Goal: Information Seeking & Learning: Learn about a topic

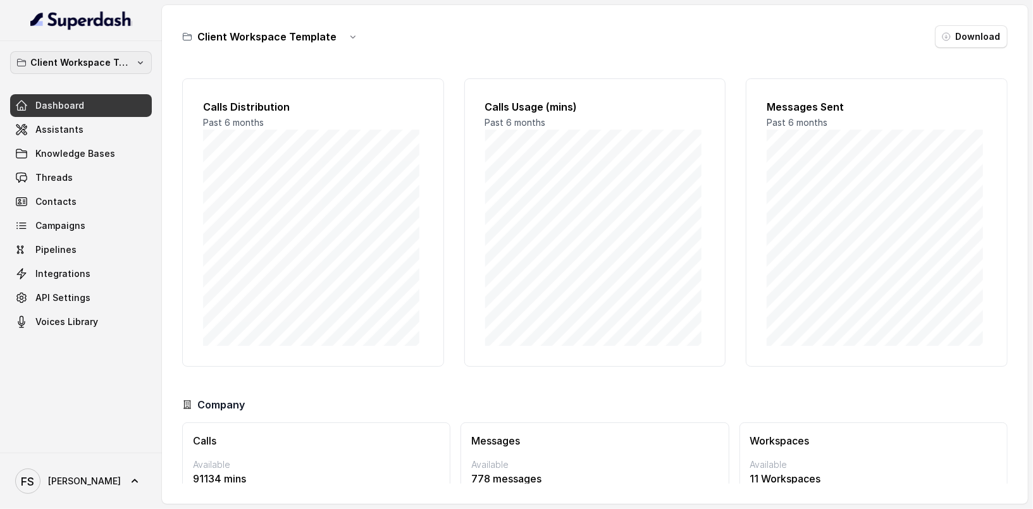
click at [124, 61] on p "Client Workspace Template" at bounding box center [80, 62] width 101 height 15
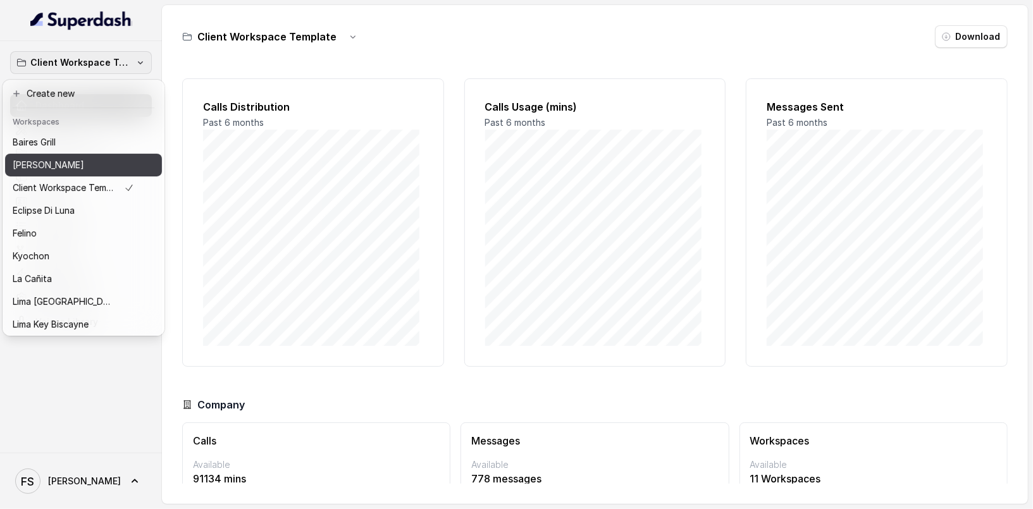
scroll to position [126, 0]
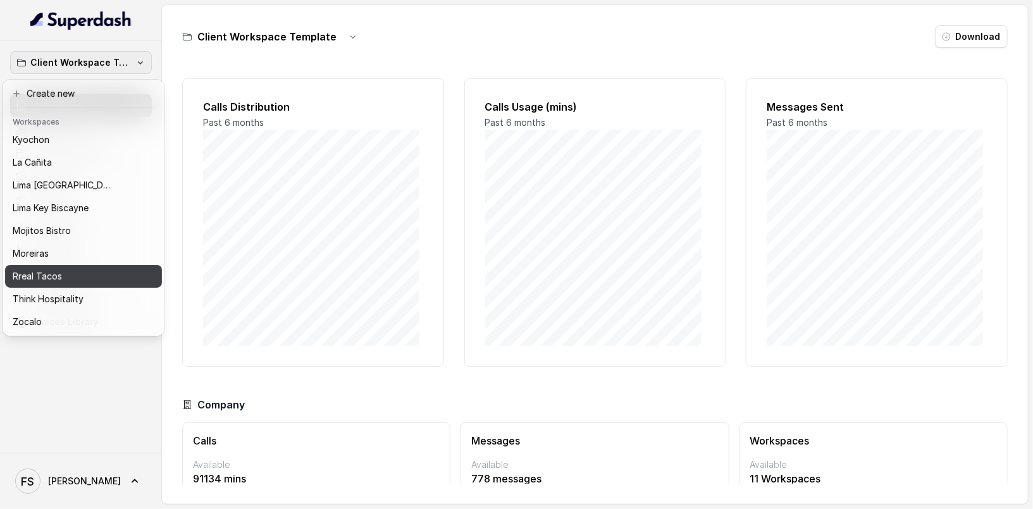
click at [114, 270] on div "Rreal Tacos" at bounding box center [73, 276] width 121 height 15
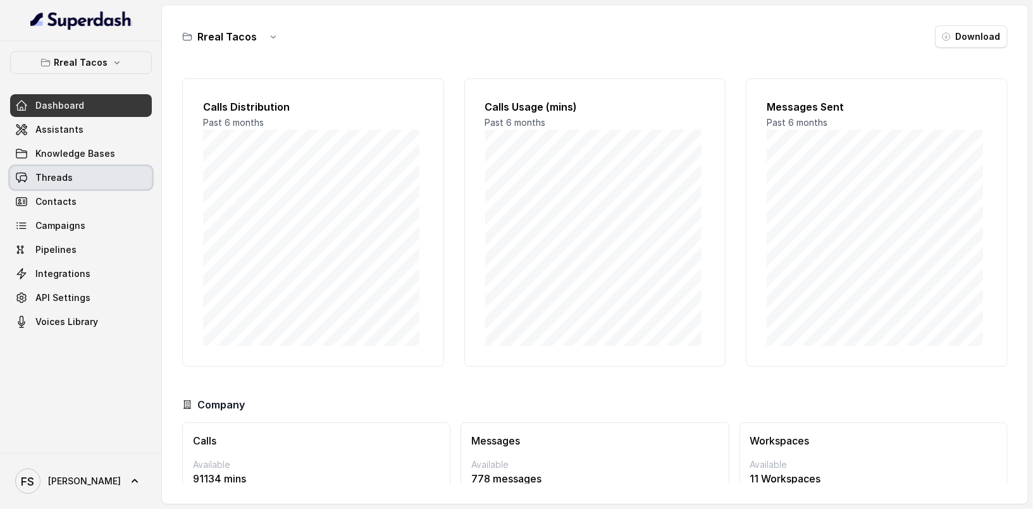
click at [83, 177] on link "Threads" at bounding box center [81, 177] width 142 height 23
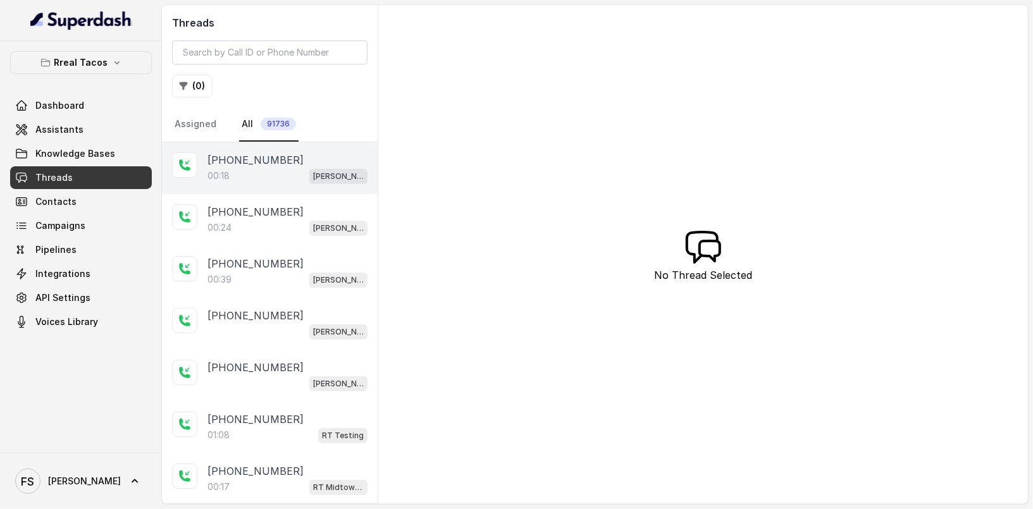
click at [293, 160] on div "[PHONE_NUMBER]" at bounding box center [287, 159] width 160 height 15
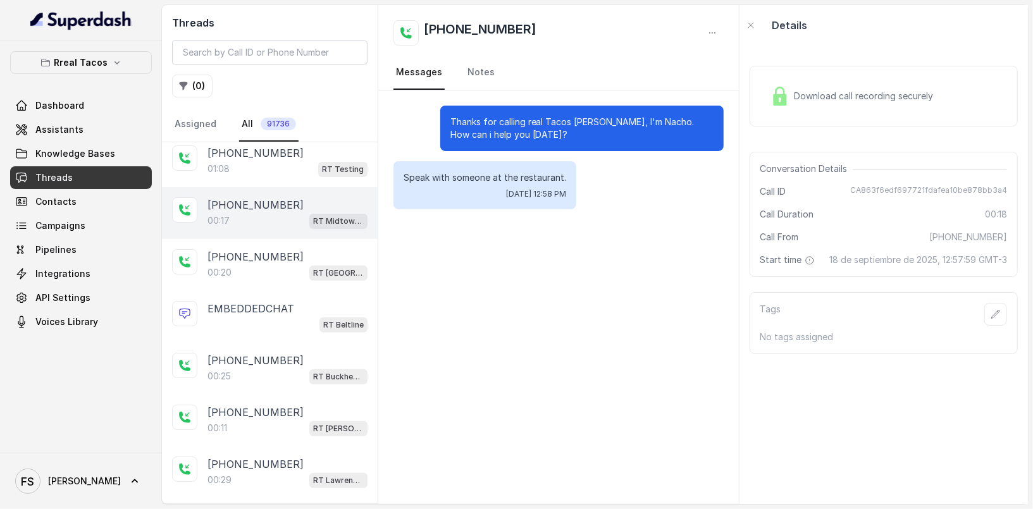
scroll to position [267, 0]
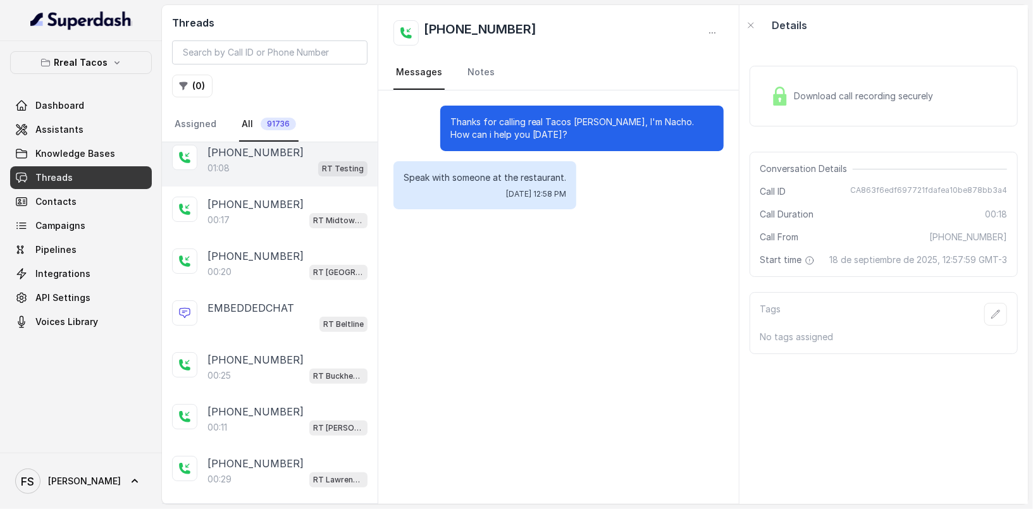
click at [277, 171] on div "01:08 RT Testing" at bounding box center [287, 168] width 160 height 16
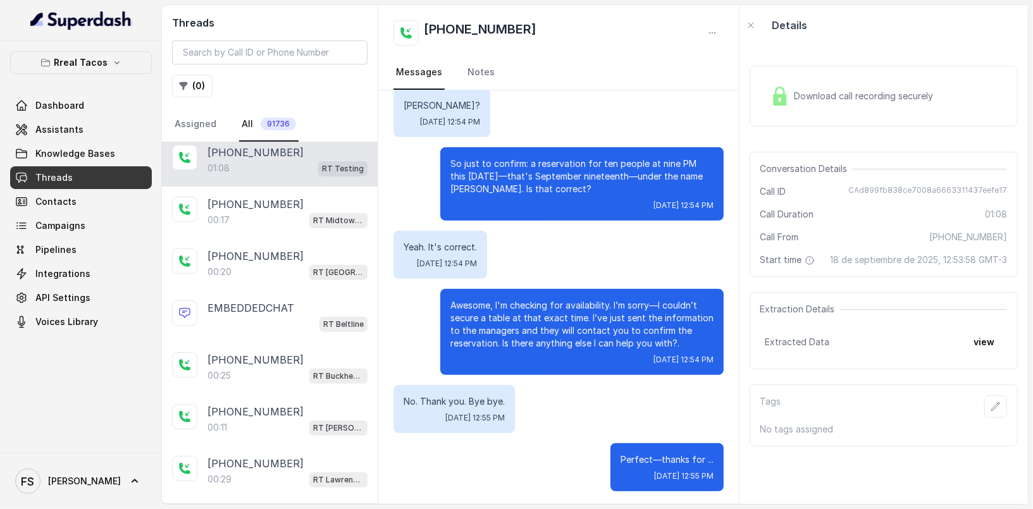
scroll to position [409, 0]
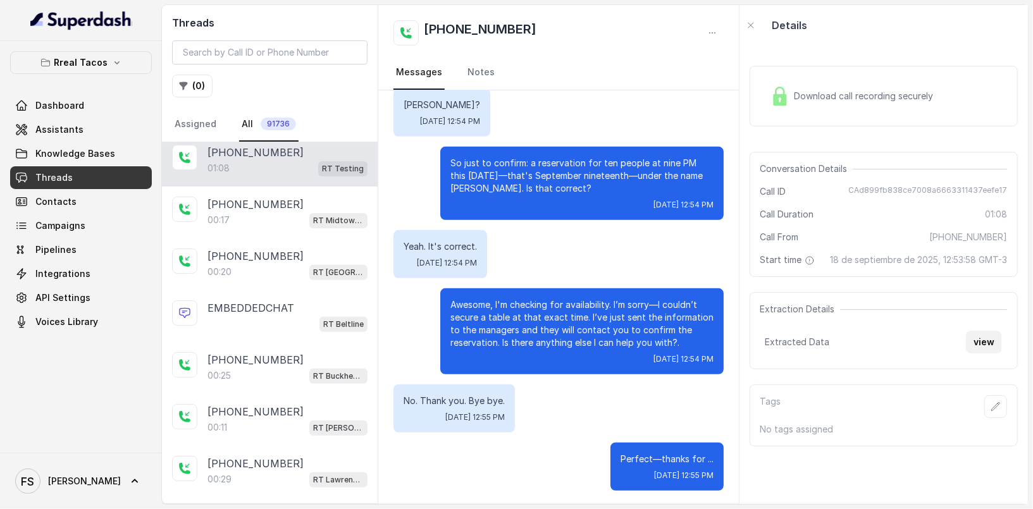
click at [976, 354] on button "view" at bounding box center [984, 342] width 36 height 23
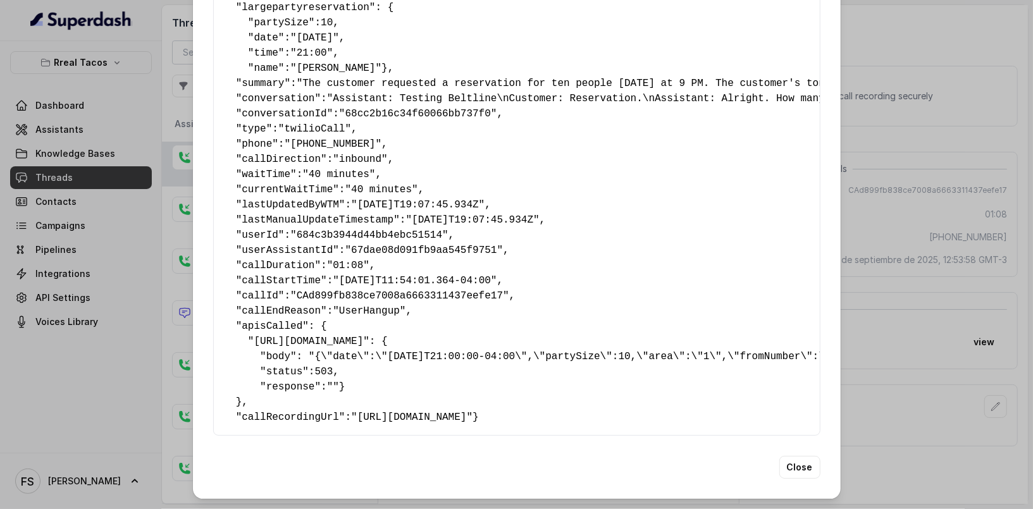
scroll to position [133, 0]
drag, startPoint x: 268, startPoint y: 422, endPoint x: 279, endPoint y: 424, distance: 11.5
click at [279, 424] on div "{ " largepartyreservation ": { " partySize ": 10 , " date ": "[DATE]" , " time …" at bounding box center [516, 205] width 607 height 462
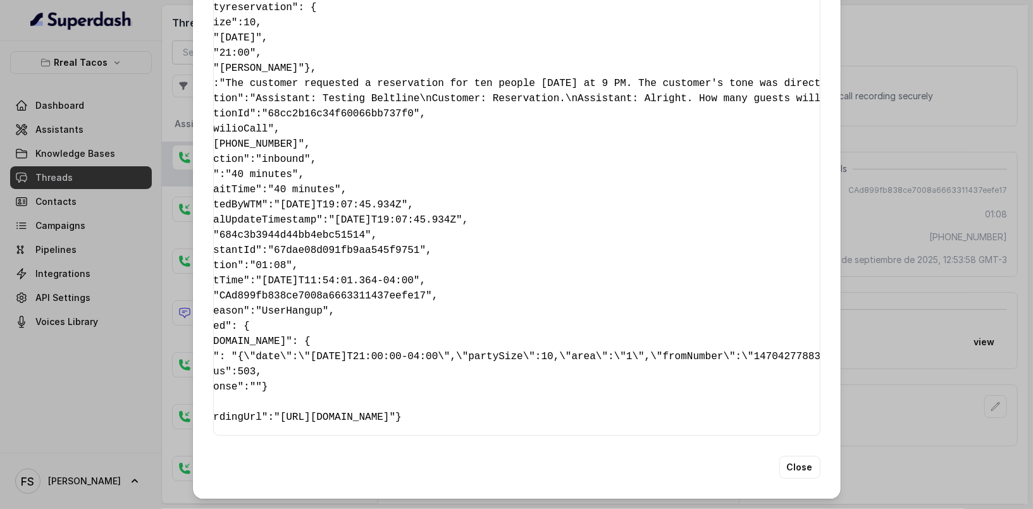
scroll to position [0, 0]
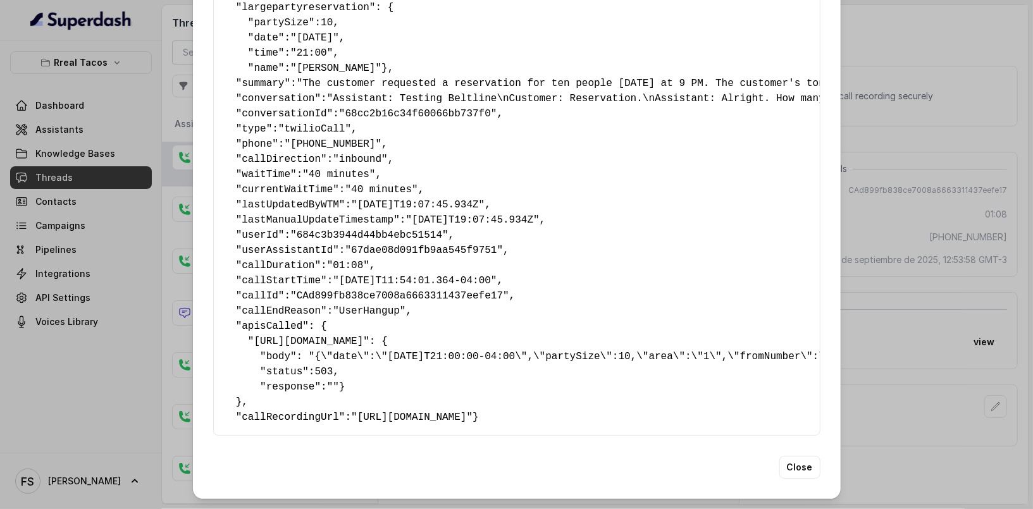
click at [355, 345] on pre "{ " largepartyreservation ": { " partySize ": 10 , " date ": "[DATE]" , " time …" at bounding box center [517, 205] width 586 height 440
click at [324, 323] on pre "{ " largepartyreservation ": { " partySize ": 10 , " date ": "[DATE]" , " time …" at bounding box center [517, 205] width 586 height 440
click at [321, 366] on span "503" at bounding box center [324, 371] width 18 height 11
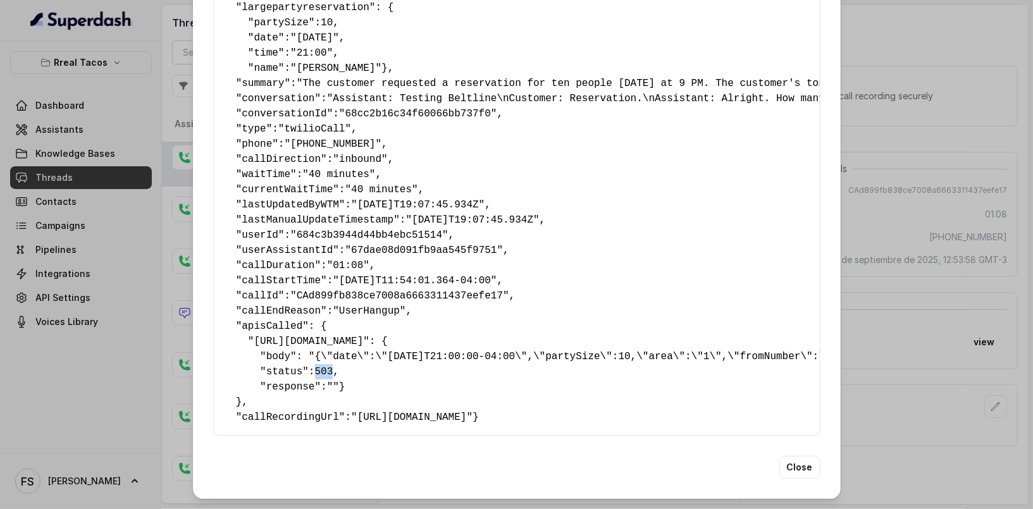
copy span "503"
click at [120, 131] on div "Extracted Data { " largepartyreservation ": { " partySize ": 10 , " date ": "[D…" at bounding box center [516, 254] width 1033 height 509
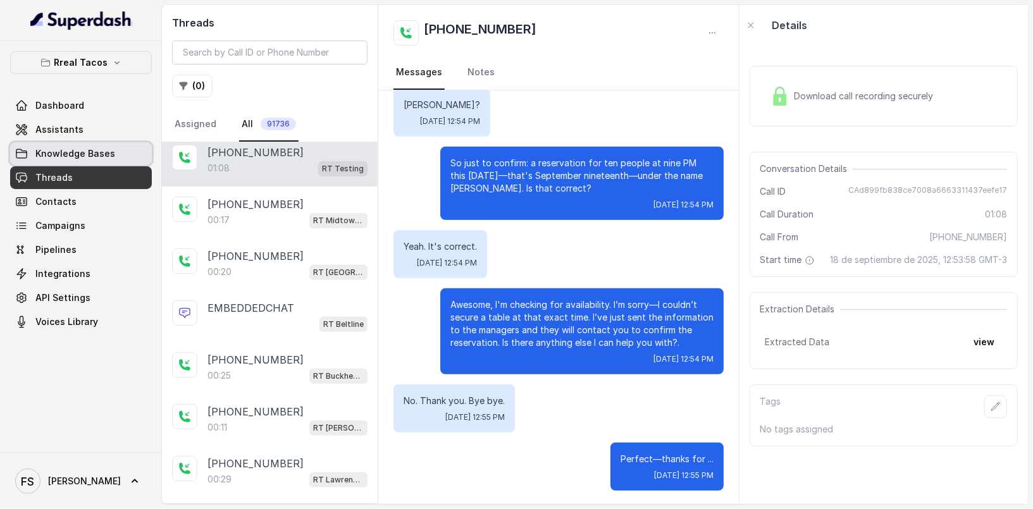
click at [123, 144] on link "Knowledge Bases" at bounding box center [81, 153] width 142 height 23
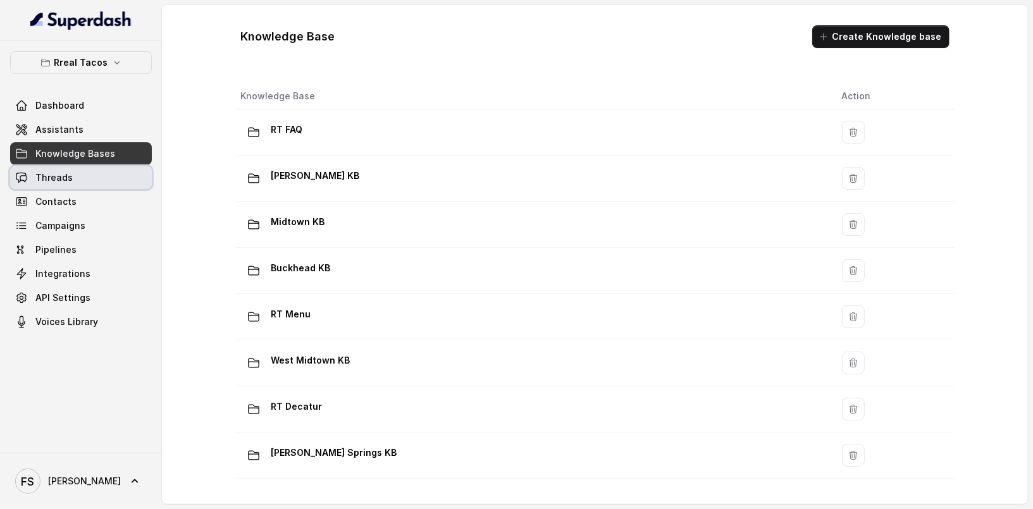
click at [92, 178] on link "Threads" at bounding box center [81, 177] width 142 height 23
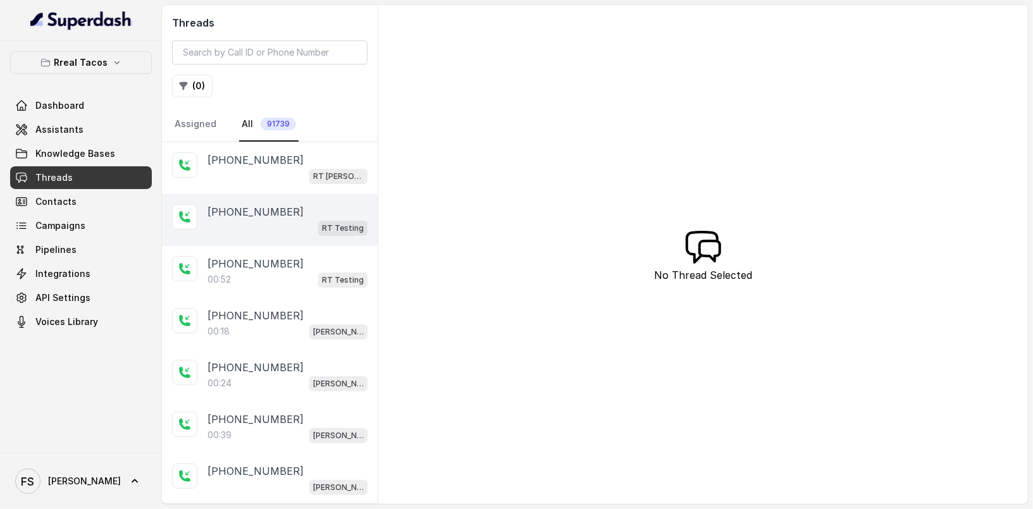
click at [274, 226] on div "RT Testing" at bounding box center [287, 227] width 160 height 16
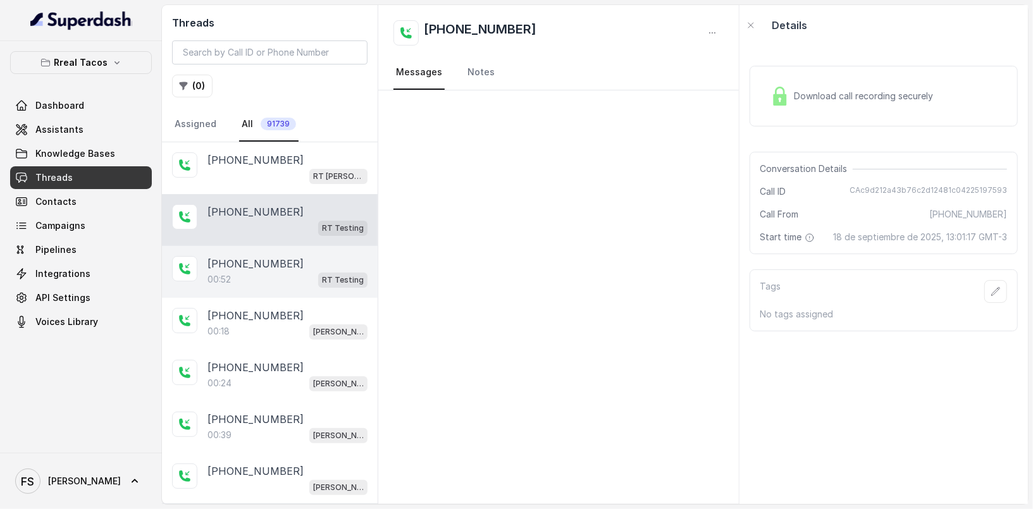
click at [275, 270] on p "[PHONE_NUMBER]" at bounding box center [255, 263] width 96 height 15
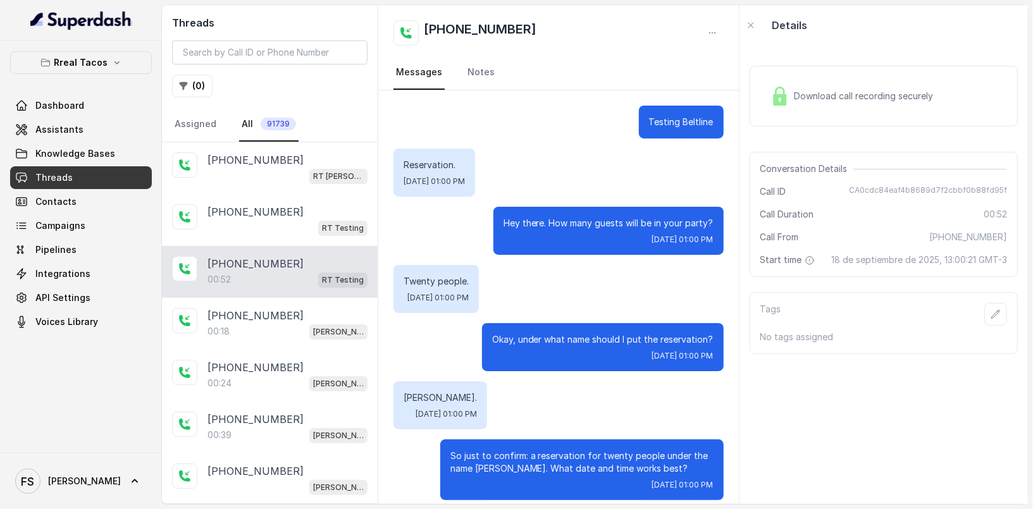
scroll to position [268, 0]
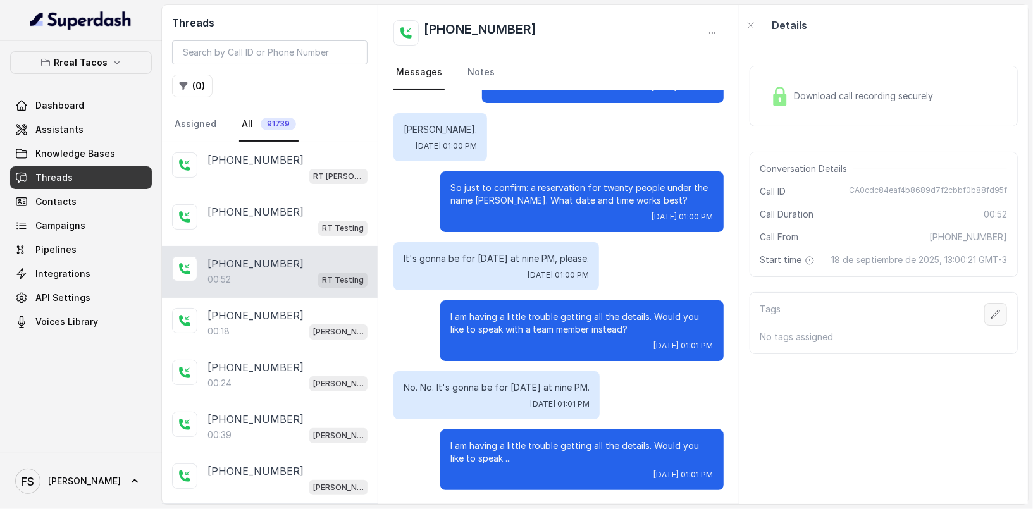
click at [987, 321] on button "button" at bounding box center [995, 314] width 23 height 23
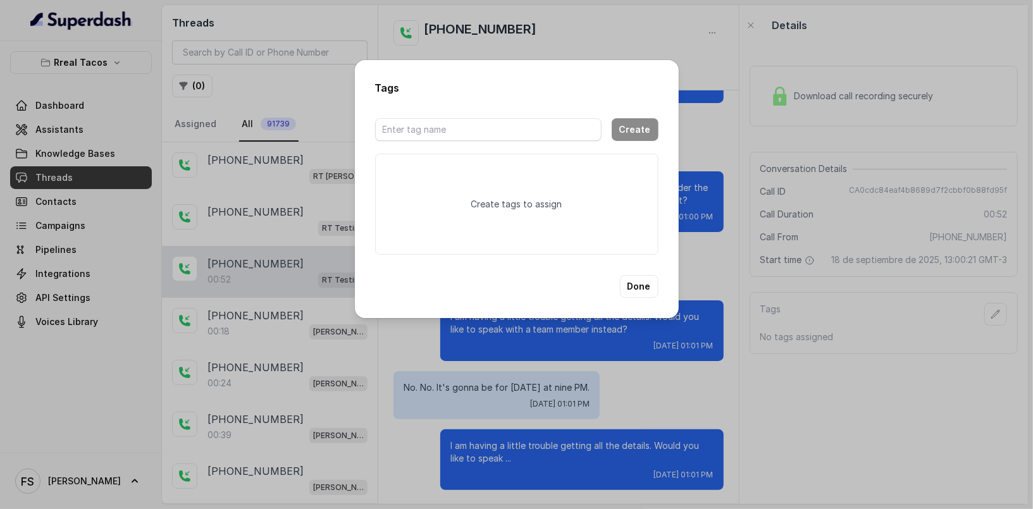
click at [801, 247] on div "Tags Create Create tags to assign Done" at bounding box center [516, 254] width 1033 height 509
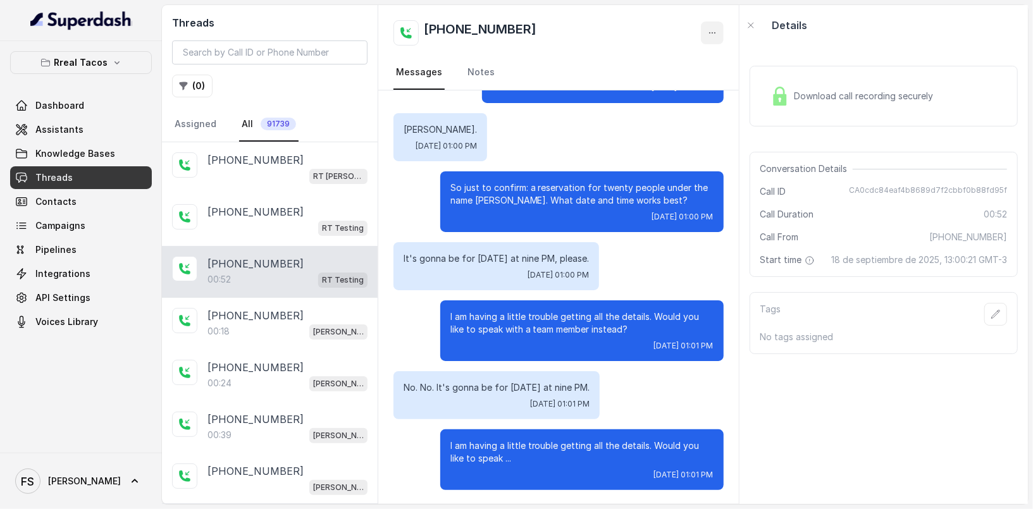
click at [706, 22] on button "button" at bounding box center [712, 33] width 23 height 23
click at [250, 323] on div "Threads ( 0 ) Assigned All 91739 [PHONE_NUMBER] [GEOGRAPHIC_DATA][PERSON_NAME] …" at bounding box center [595, 254] width 866 height 499
click at [106, 140] on link "Assistants" at bounding box center [81, 129] width 142 height 23
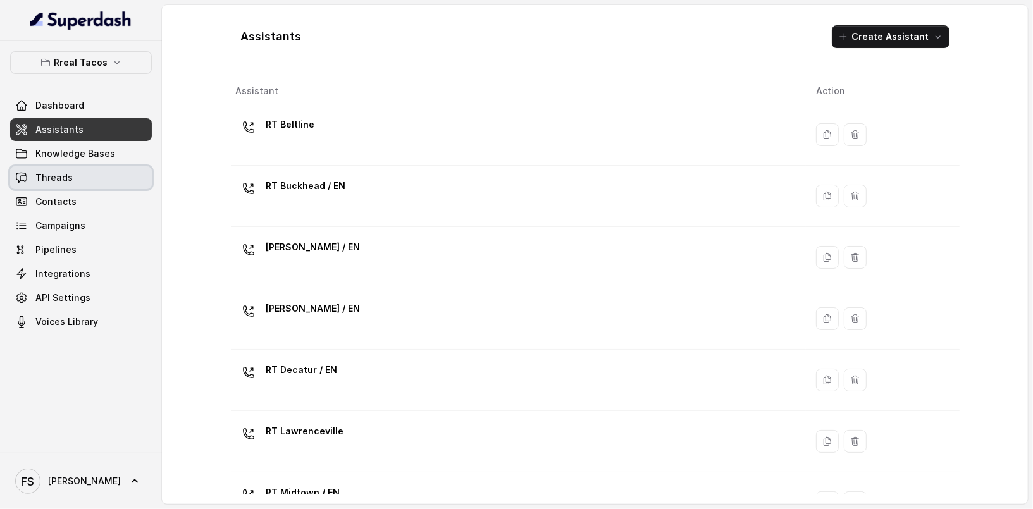
click at [97, 173] on link "Threads" at bounding box center [81, 177] width 142 height 23
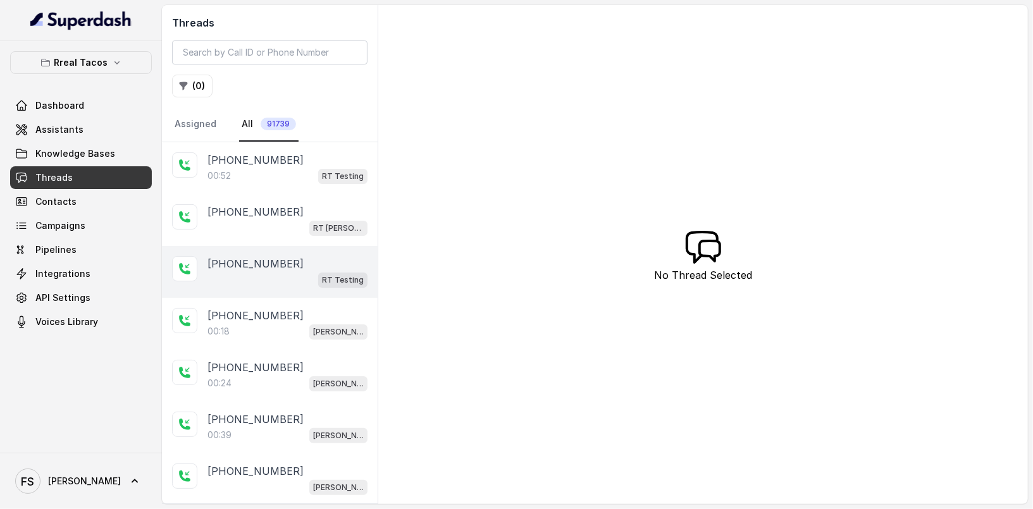
click at [296, 286] on div "RT Testing" at bounding box center [287, 279] width 160 height 16
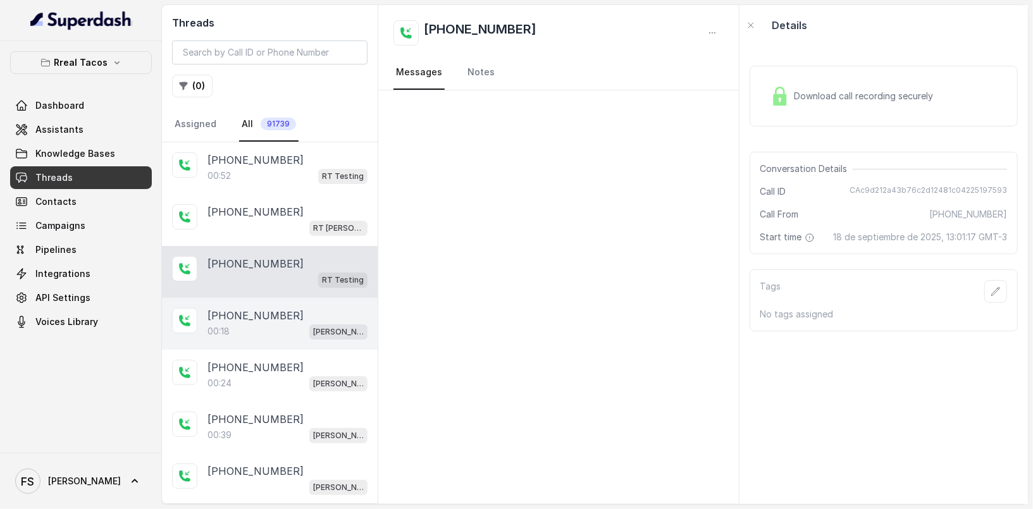
click at [291, 327] on div "00:18 [PERSON_NAME] / EN" at bounding box center [287, 331] width 160 height 16
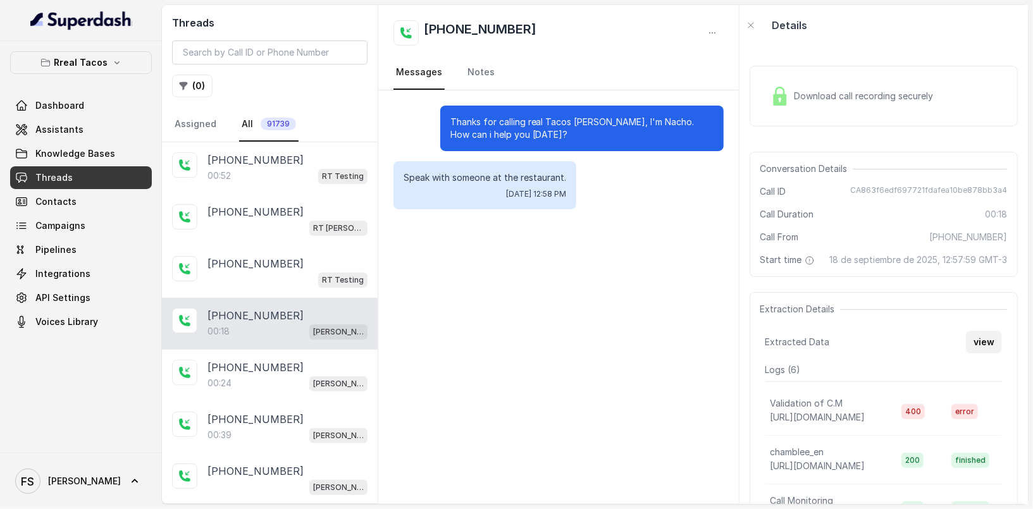
click at [983, 354] on button "view" at bounding box center [984, 342] width 36 height 23
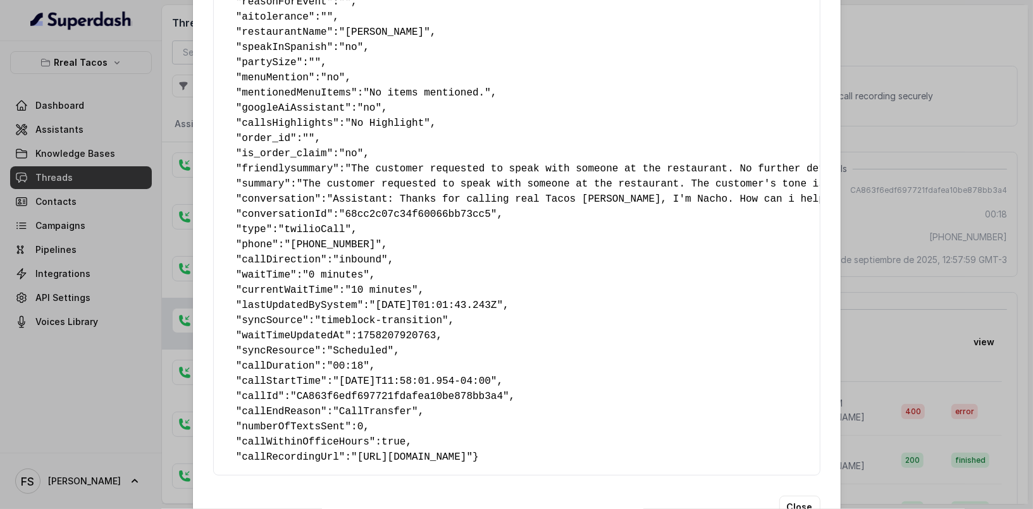
scroll to position [254, 0]
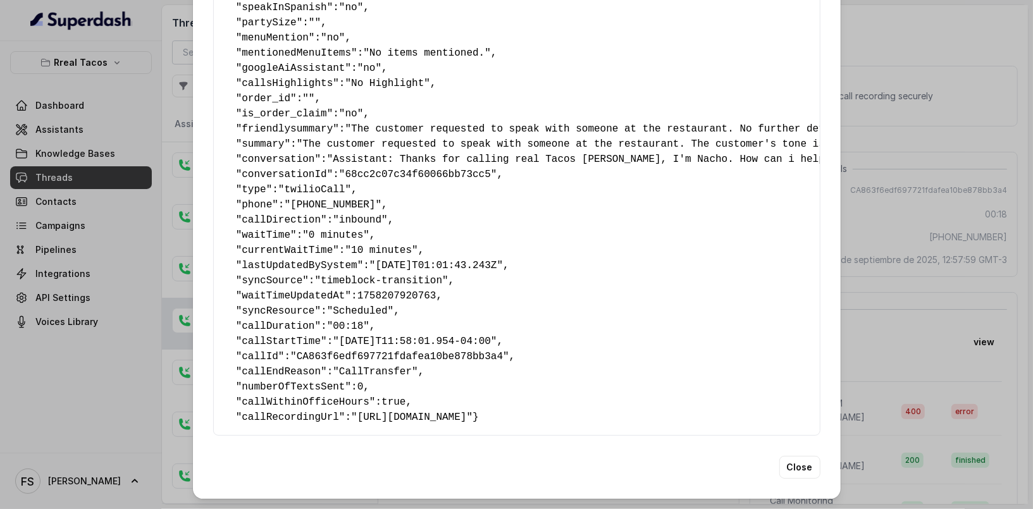
click at [889, 264] on div "Extracted Data { " textSent ": "no" , " reasonForSendingText ": "" , " humanTra…" at bounding box center [516, 254] width 1033 height 509
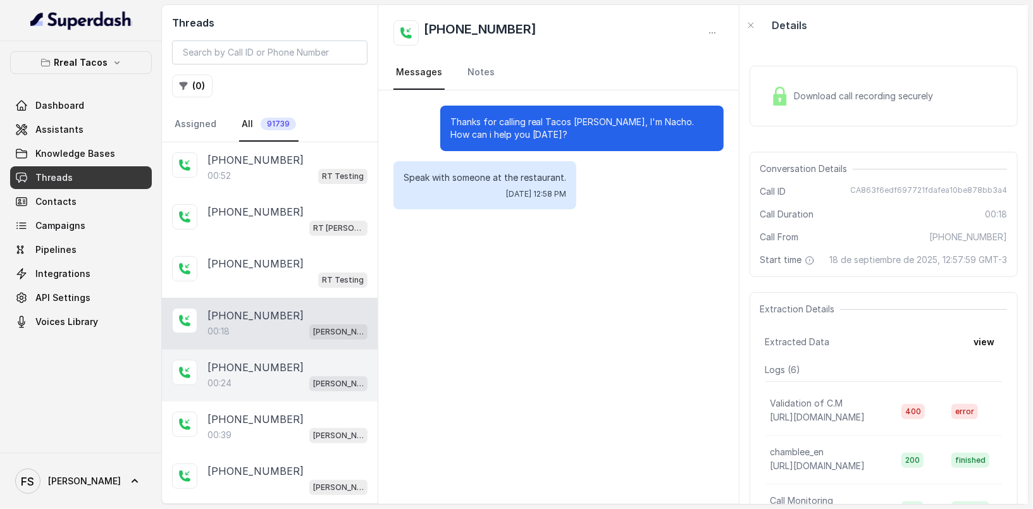
click at [269, 373] on p "[PHONE_NUMBER]" at bounding box center [255, 367] width 96 height 15
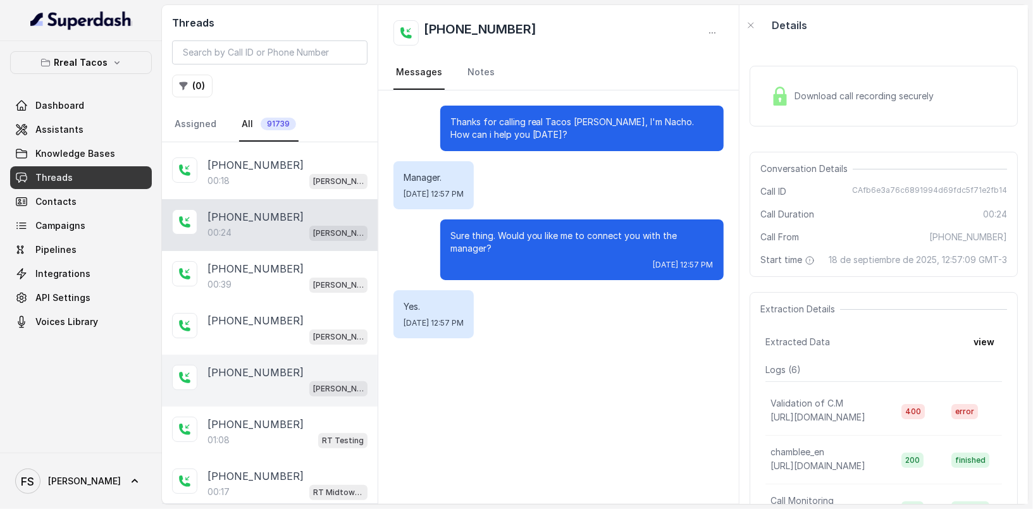
scroll to position [231, 0]
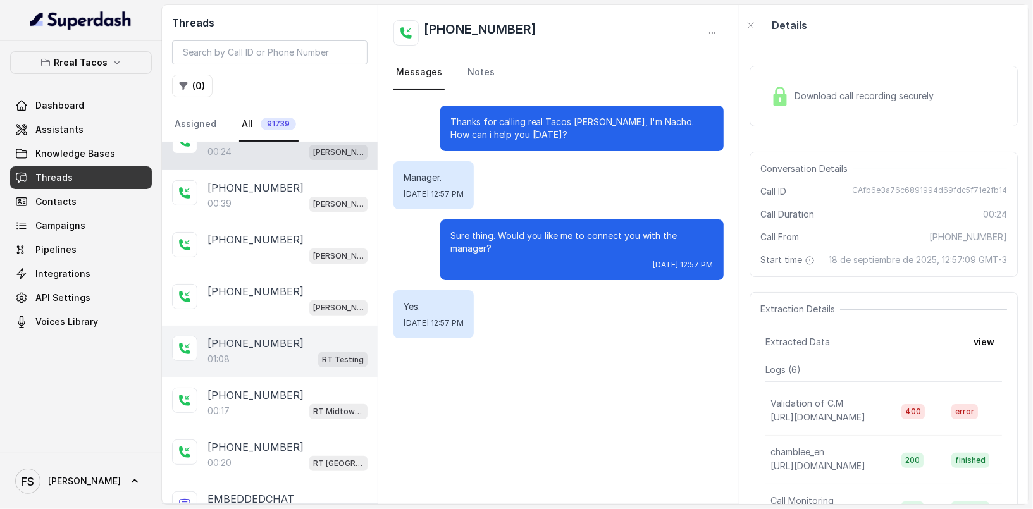
click at [304, 353] on div "01:08 RT Testing" at bounding box center [287, 359] width 160 height 16
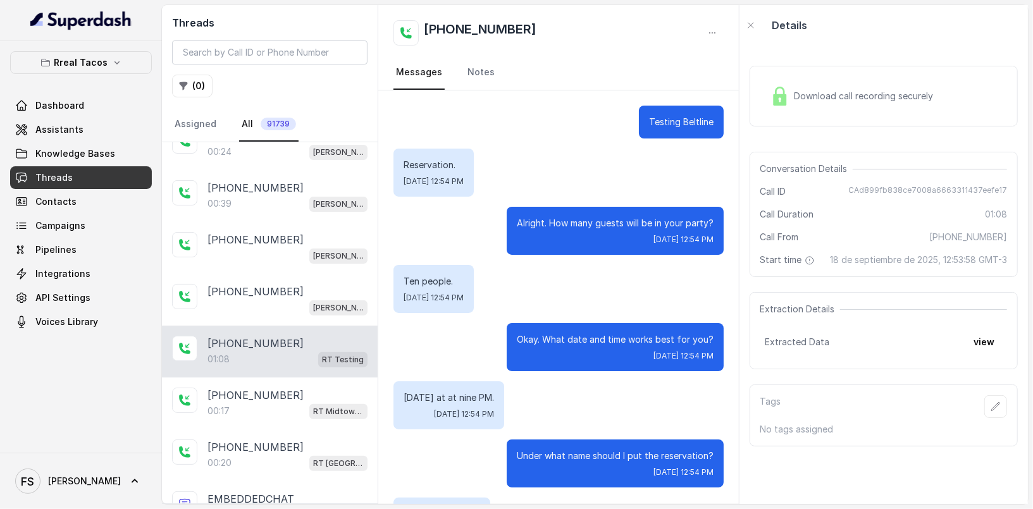
scroll to position [409, 0]
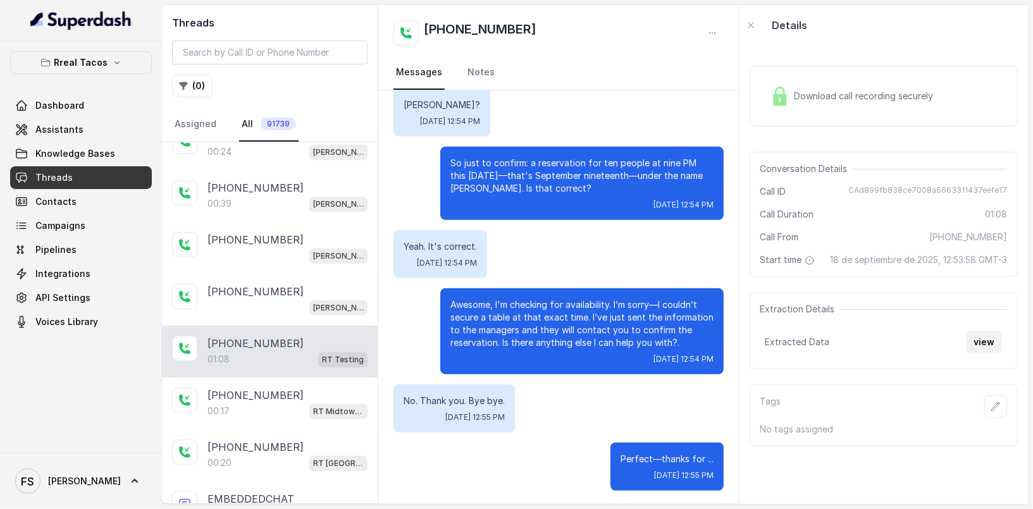
click at [968, 354] on button "view" at bounding box center [984, 342] width 36 height 23
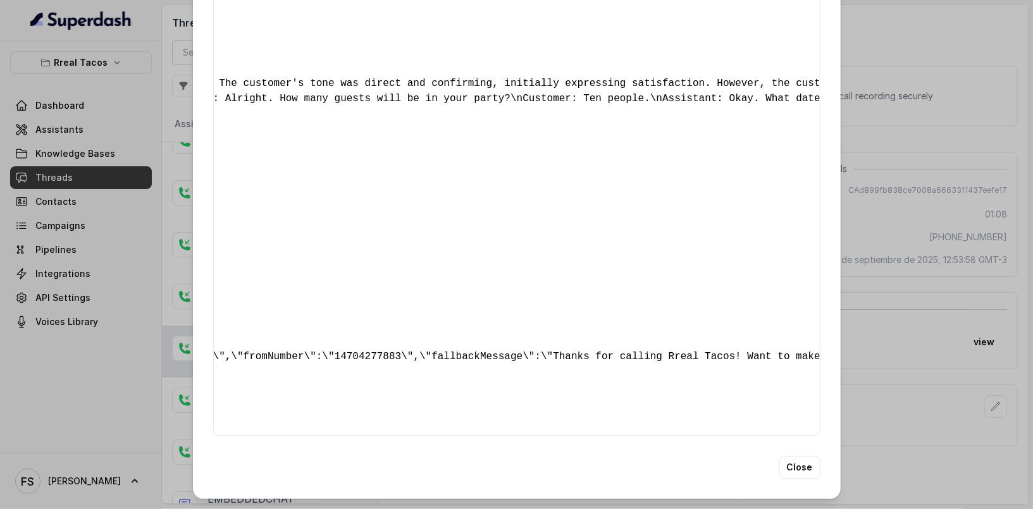
scroll to position [0, 0]
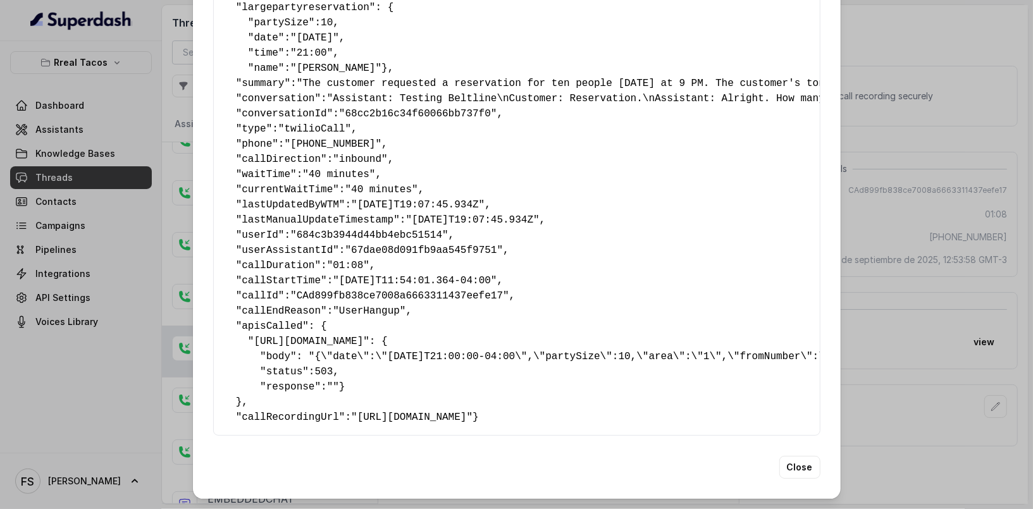
click at [854, 296] on div "Extracted Data { " largepartyreservation ": { " partySize ": 10 , " date ": "[D…" at bounding box center [516, 254] width 1033 height 509
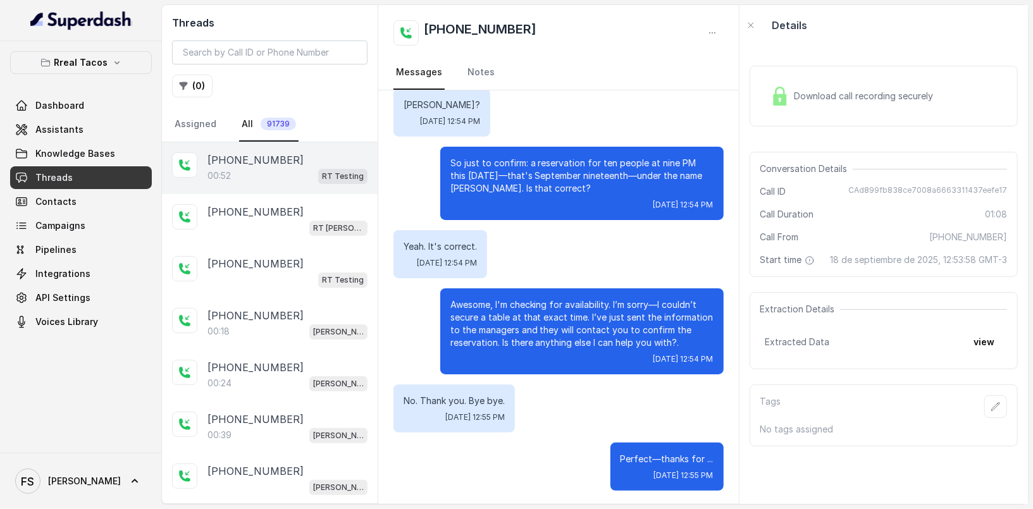
click at [294, 180] on div "00:52 RT Testing" at bounding box center [287, 176] width 160 height 16
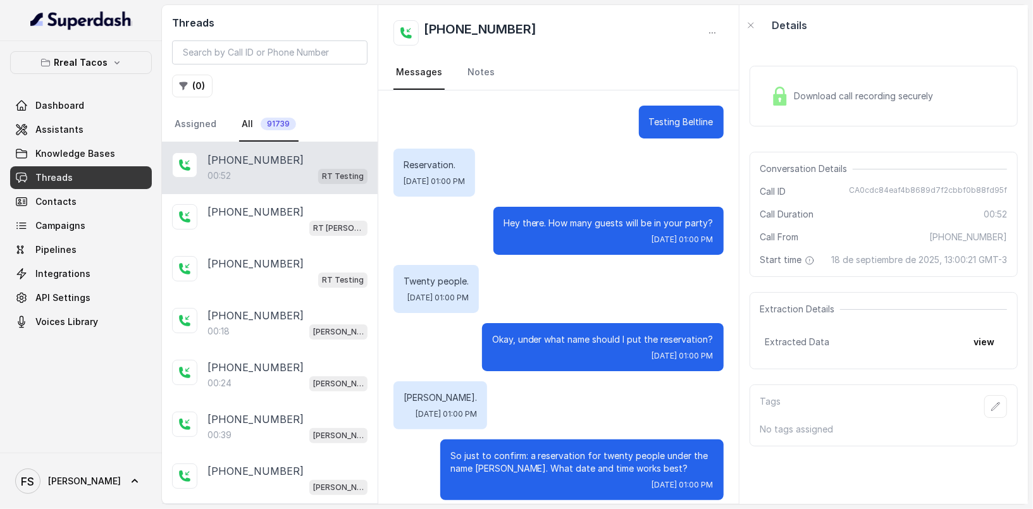
scroll to position [268, 0]
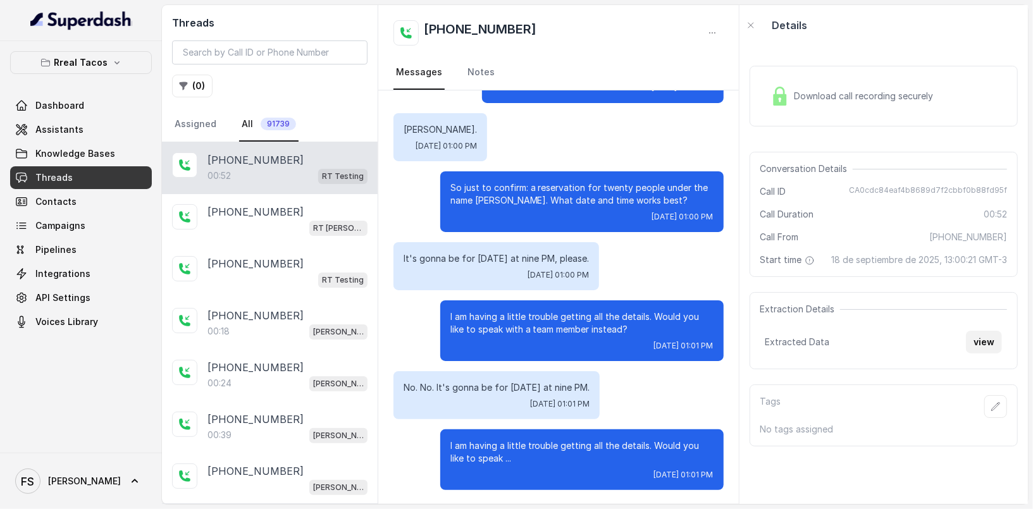
click at [968, 352] on button "view" at bounding box center [984, 342] width 36 height 23
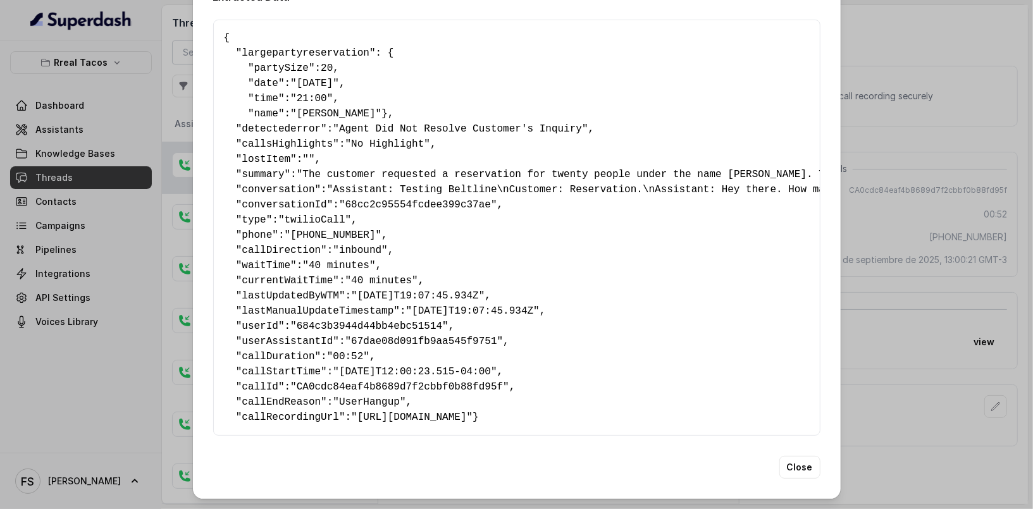
scroll to position [71, 0]
click at [939, 278] on div "Extracted Data { " largepartyreservation ": { " partySize ": 20 , " date ": "[D…" at bounding box center [516, 254] width 1033 height 509
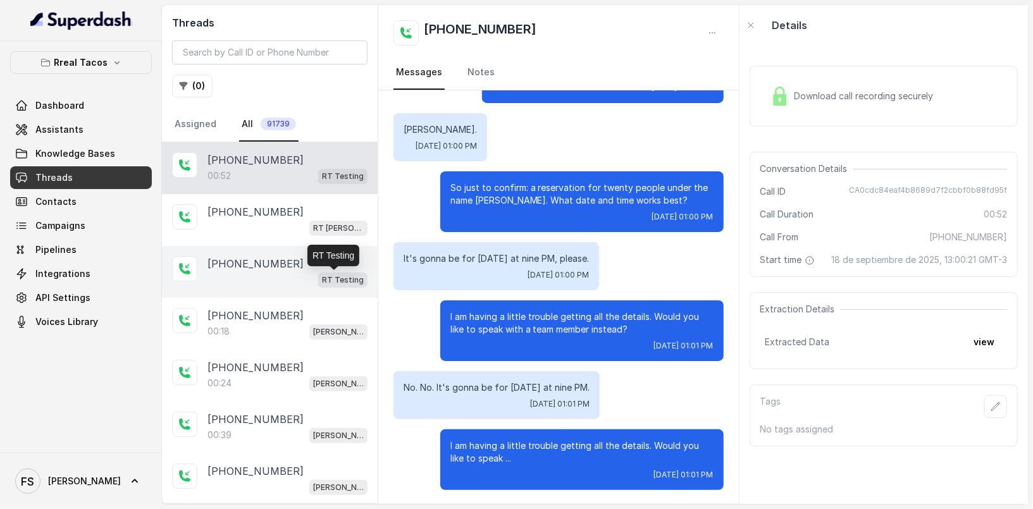
click at [298, 269] on div "[PHONE_NUMBER]" at bounding box center [287, 263] width 160 height 15
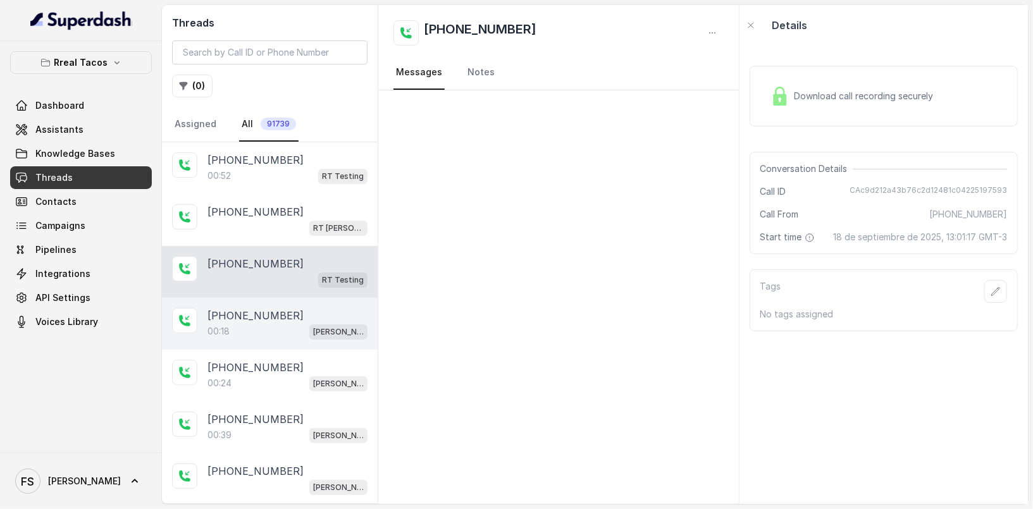
click at [279, 323] on div "[PHONE_NUMBER]" at bounding box center [287, 315] width 160 height 15
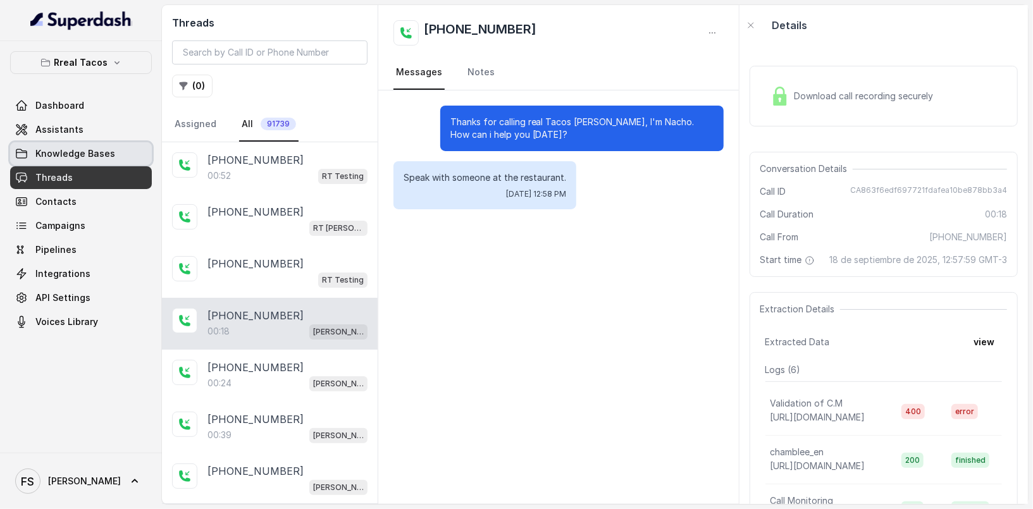
click at [80, 145] on link "Knowledge Bases" at bounding box center [81, 153] width 142 height 23
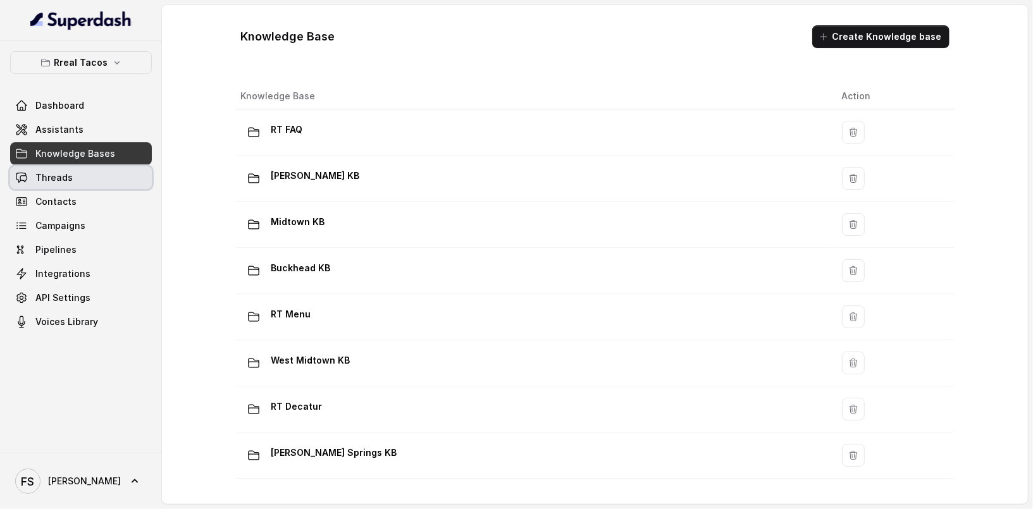
click at [75, 180] on link "Threads" at bounding box center [81, 177] width 142 height 23
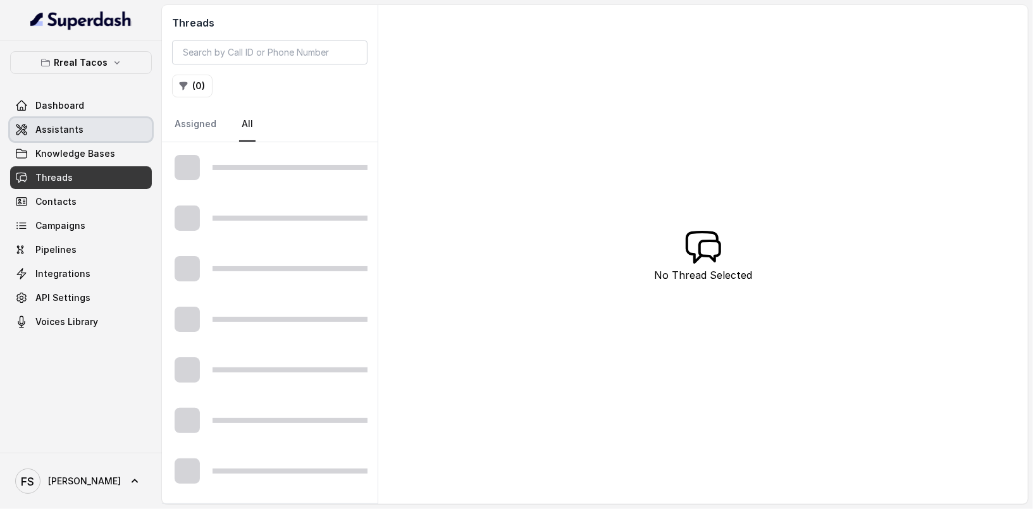
click at [89, 126] on link "Assistants" at bounding box center [81, 129] width 142 height 23
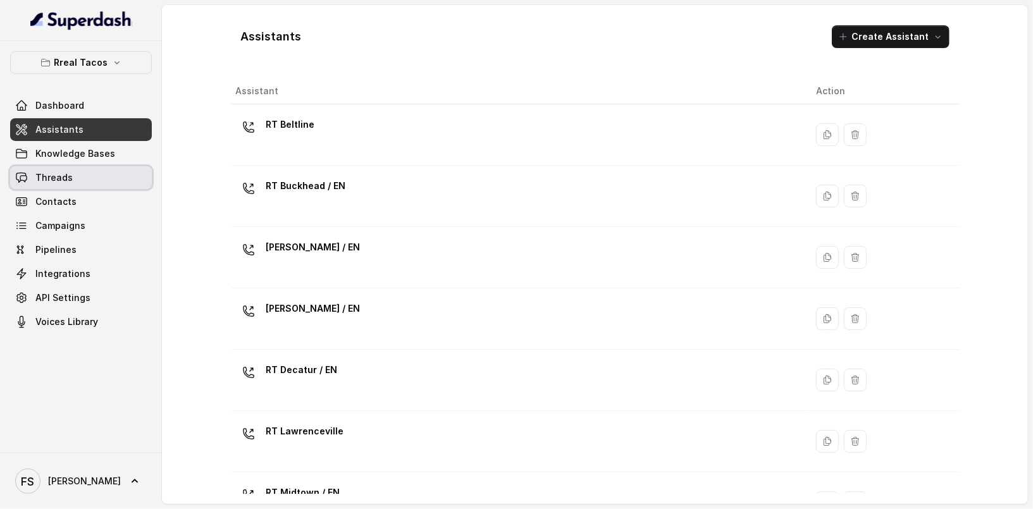
click at [80, 187] on link "Threads" at bounding box center [81, 177] width 142 height 23
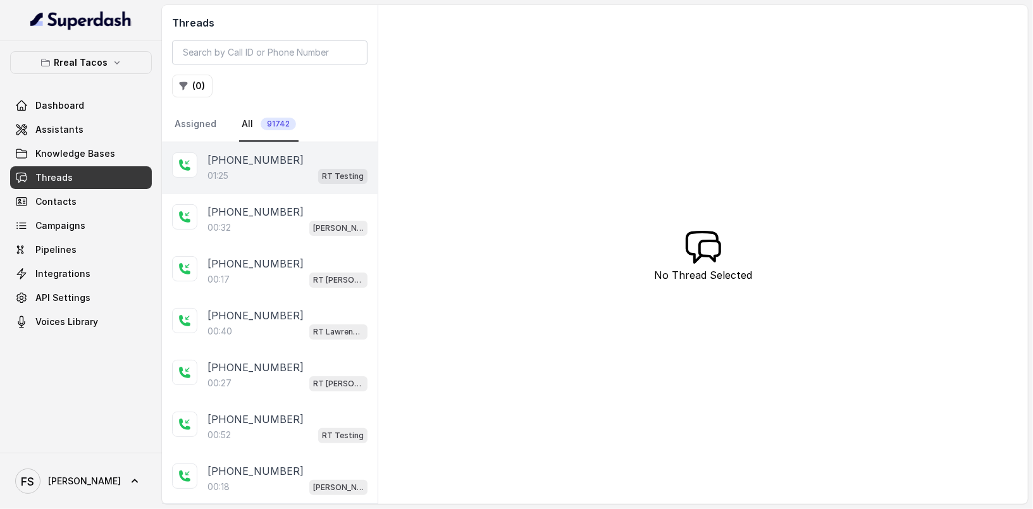
click at [274, 180] on div "01:25 RT Testing" at bounding box center [287, 176] width 160 height 16
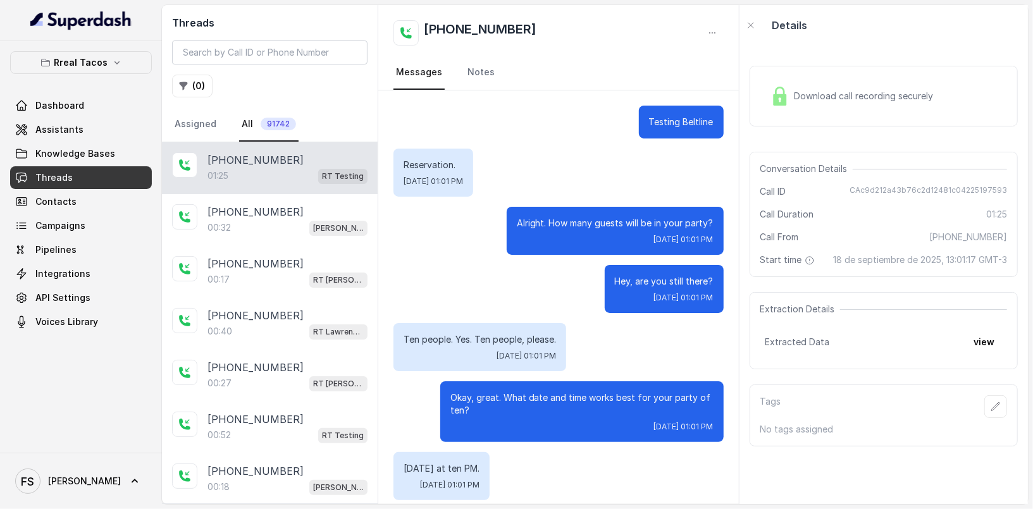
scroll to position [539, 0]
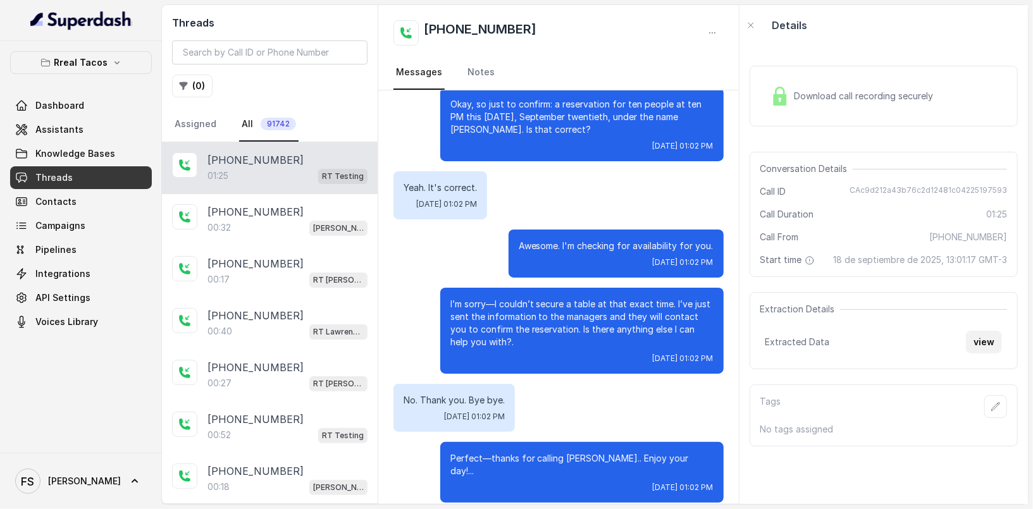
click at [968, 353] on button "view" at bounding box center [984, 342] width 36 height 23
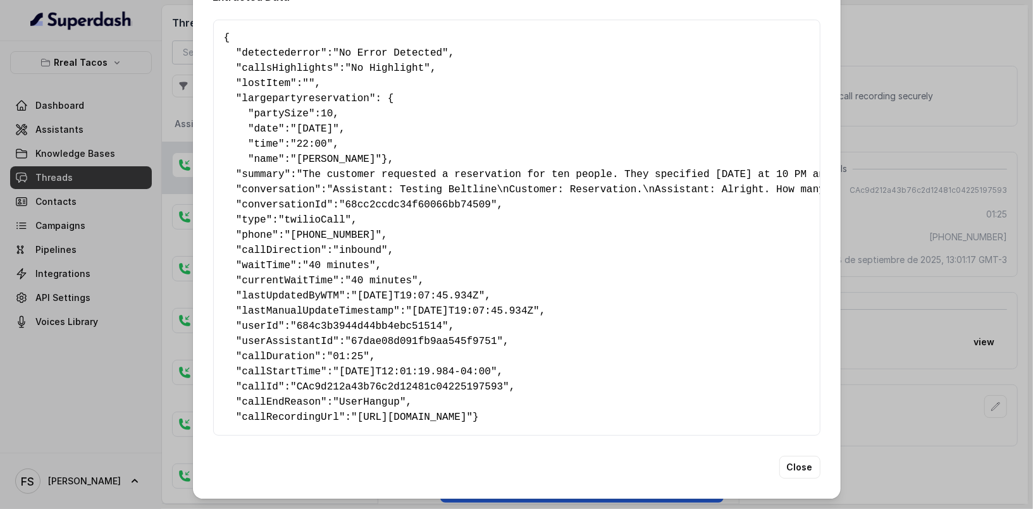
scroll to position [0, 0]
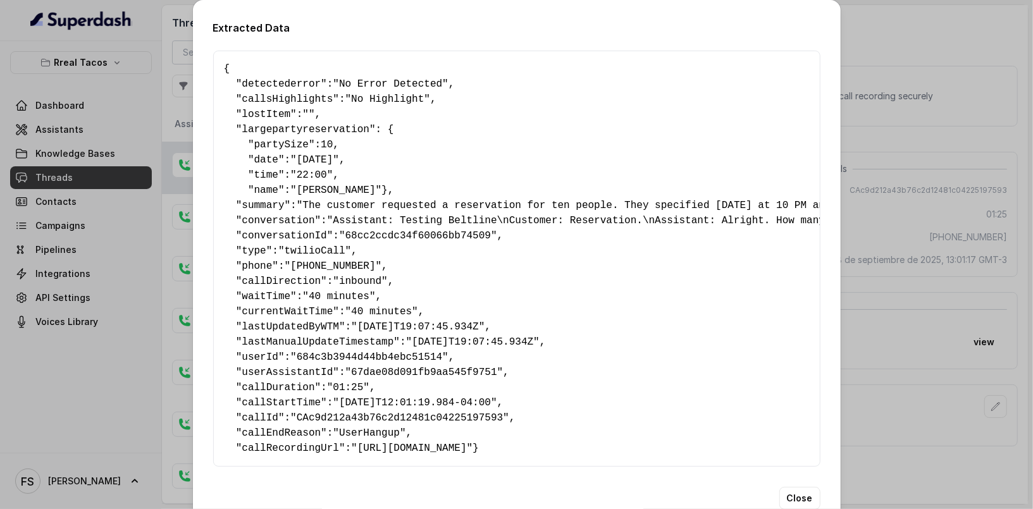
click at [907, 329] on div "Extracted Data { " detectederror ": "No Error Detected" , " callsHighlights ": …" at bounding box center [516, 254] width 1033 height 509
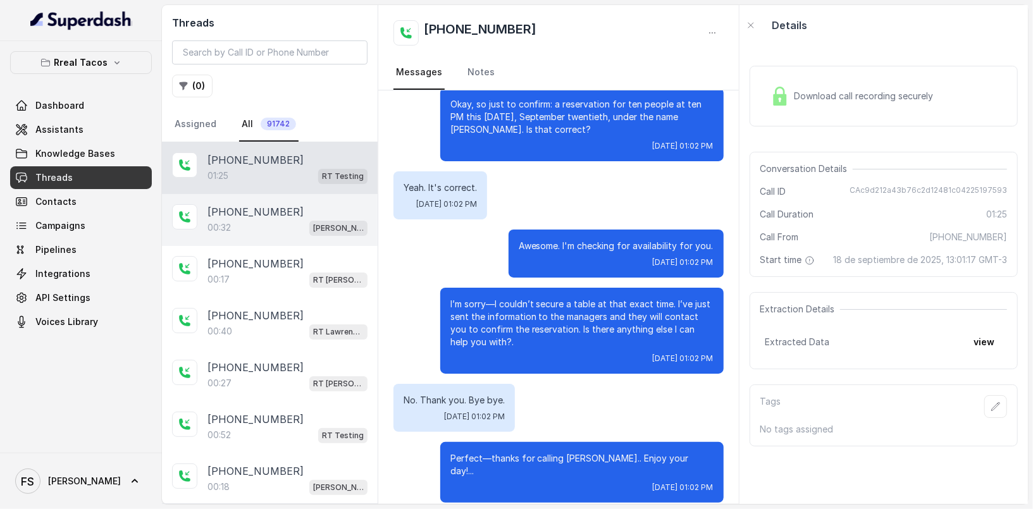
click at [223, 241] on div "[PHONE_NUMBER]:32 [PERSON_NAME] / EN" at bounding box center [270, 220] width 216 height 52
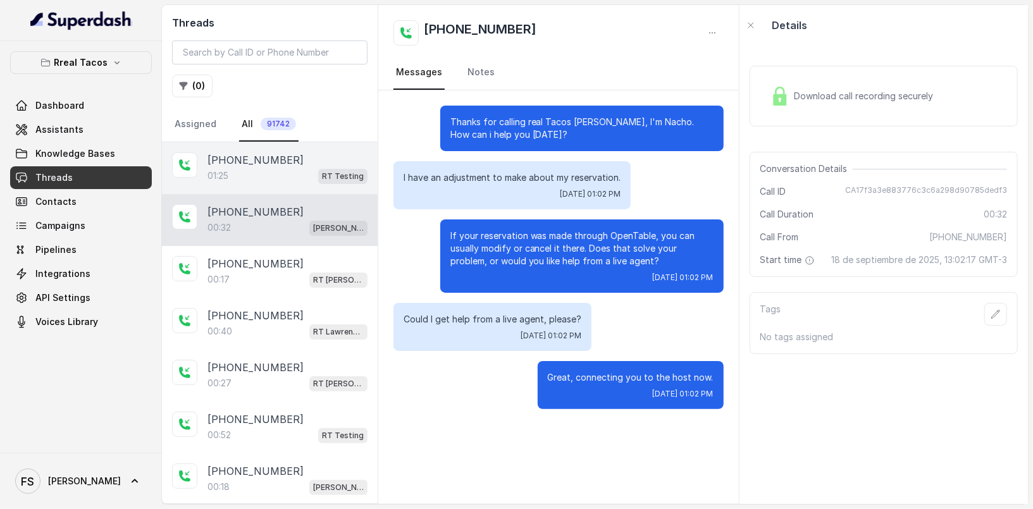
click at [285, 165] on div "[PHONE_NUMBER]" at bounding box center [287, 159] width 160 height 15
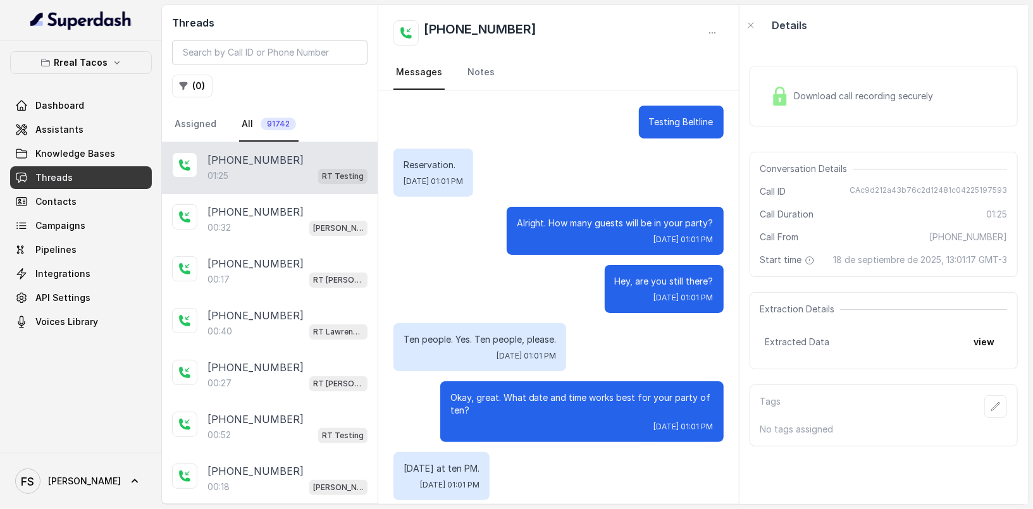
scroll to position [539, 0]
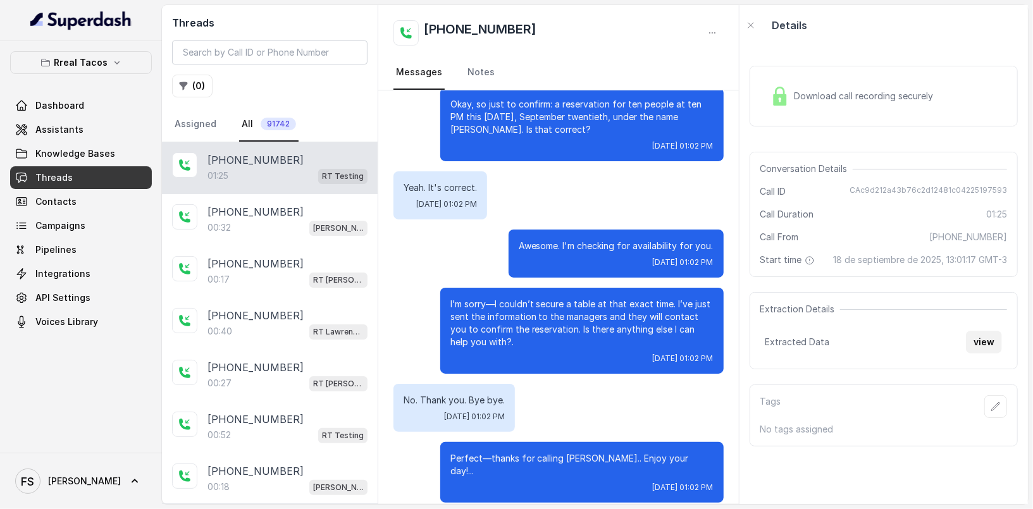
click at [970, 350] on button "view" at bounding box center [984, 342] width 36 height 23
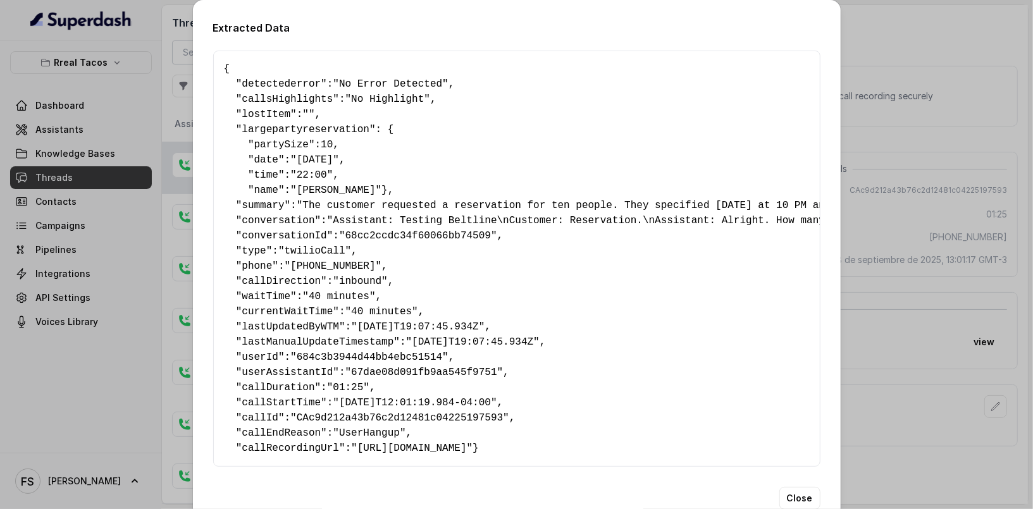
click at [922, 164] on div "Extracted Data { " detectederror ": "No Error Detected" , " callsHighlights ": …" at bounding box center [516, 254] width 1033 height 509
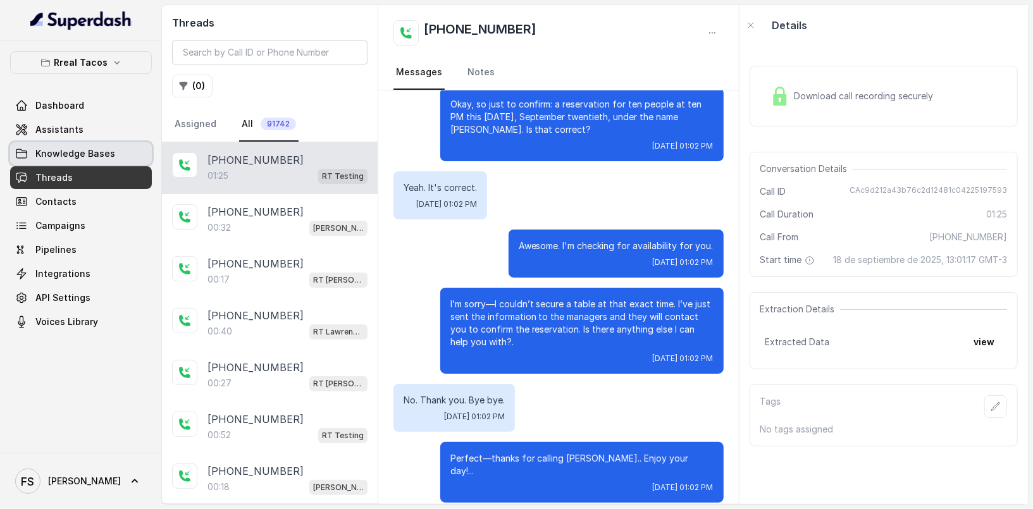
click at [141, 143] on link "Knowledge Bases" at bounding box center [81, 153] width 142 height 23
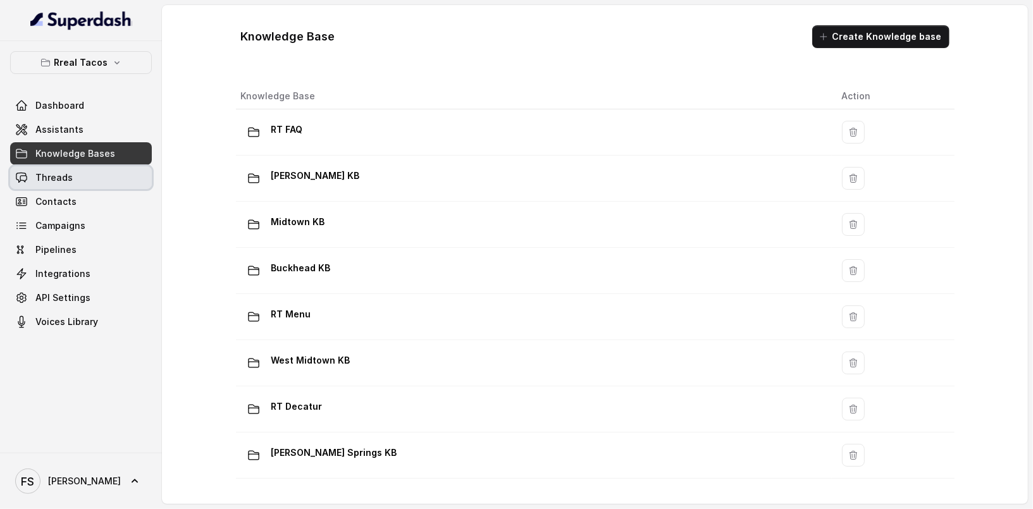
click at [81, 179] on link "Threads" at bounding box center [81, 177] width 142 height 23
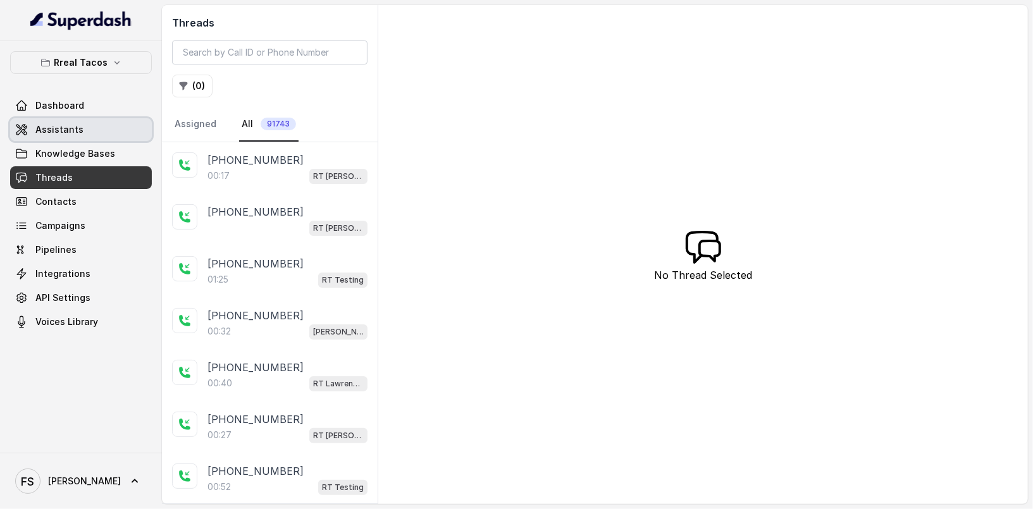
click at [94, 125] on link "Assistants" at bounding box center [81, 129] width 142 height 23
